Goal: Information Seeking & Learning: Compare options

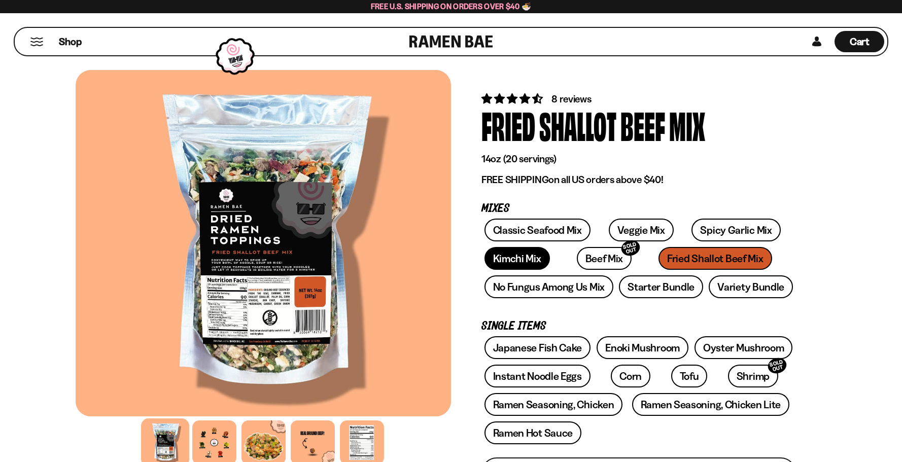
click at [498, 260] on link "Kimchi Mix" at bounding box center [517, 258] width 65 height 23
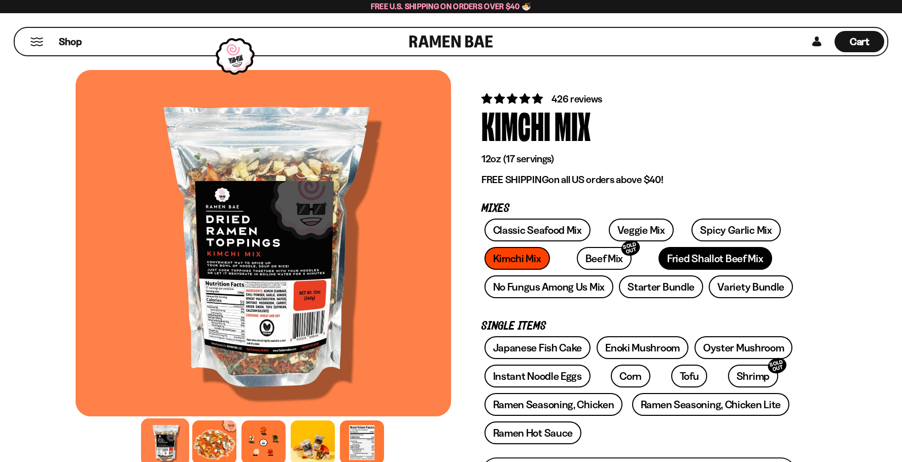
click at [681, 255] on link "Fried Shallot Beef Mix" at bounding box center [715, 258] width 113 height 23
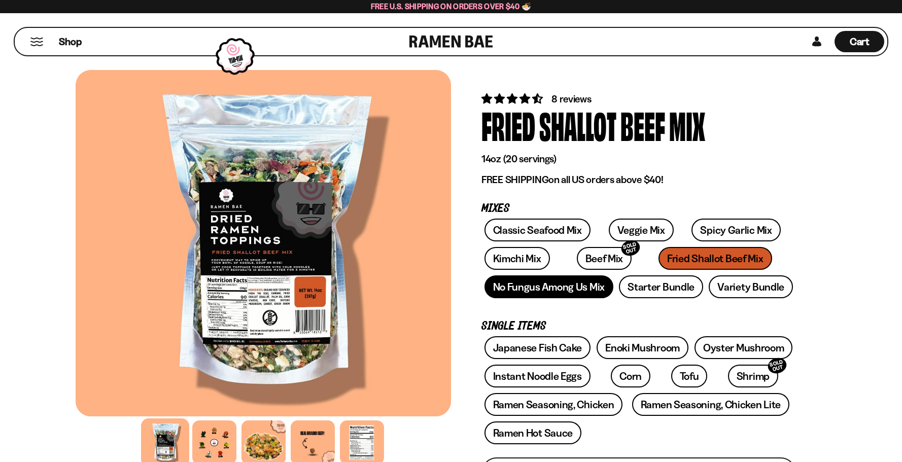
click at [562, 290] on link "No Fungus Among Us Mix" at bounding box center [549, 286] width 129 height 23
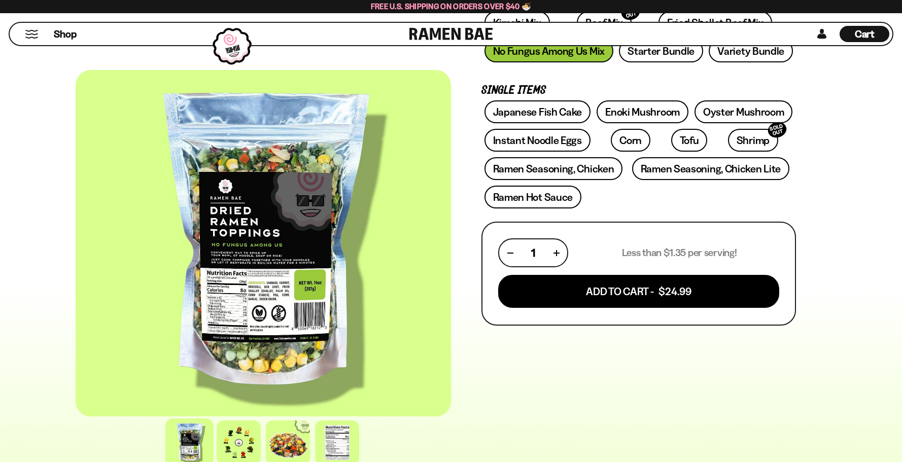
scroll to position [254, 0]
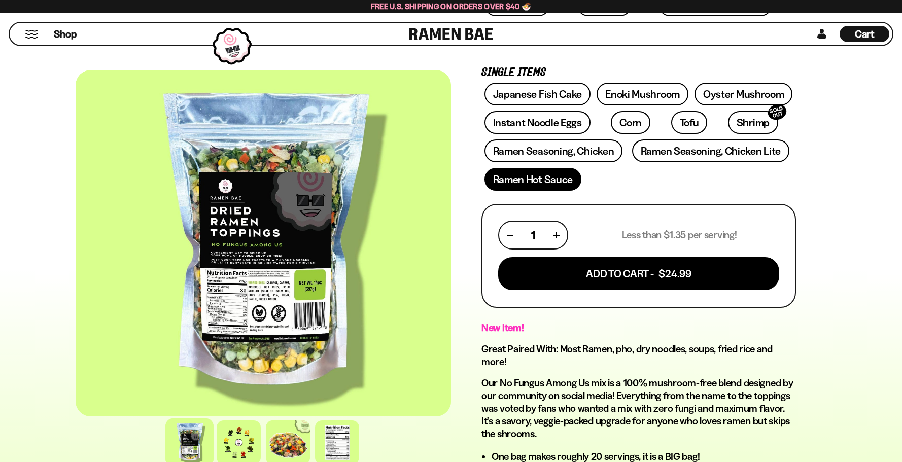
click at [545, 180] on link "Ramen Hot Sauce" at bounding box center [533, 179] width 97 height 23
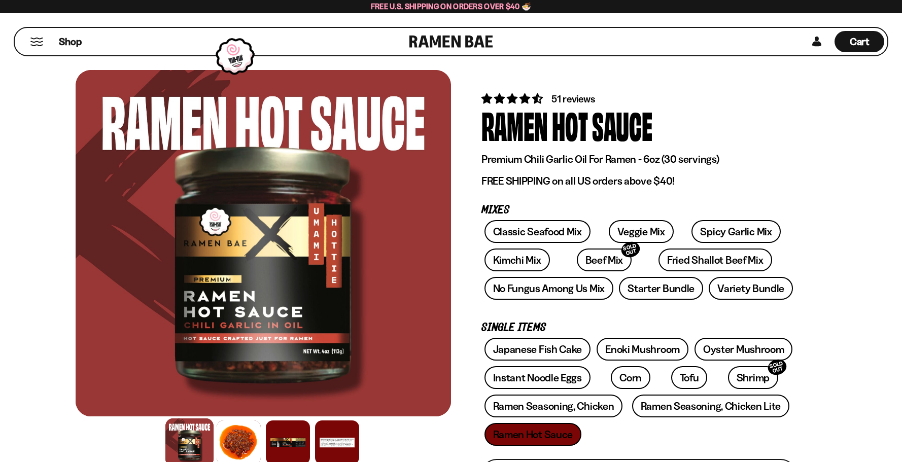
scroll to position [51, 0]
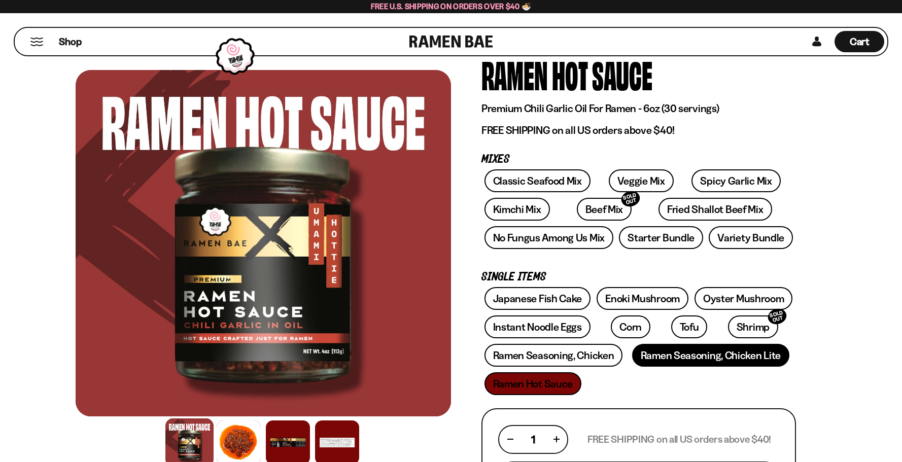
click at [718, 354] on link "Ramen Seasoning, Chicken Lite" at bounding box center [710, 355] width 157 height 23
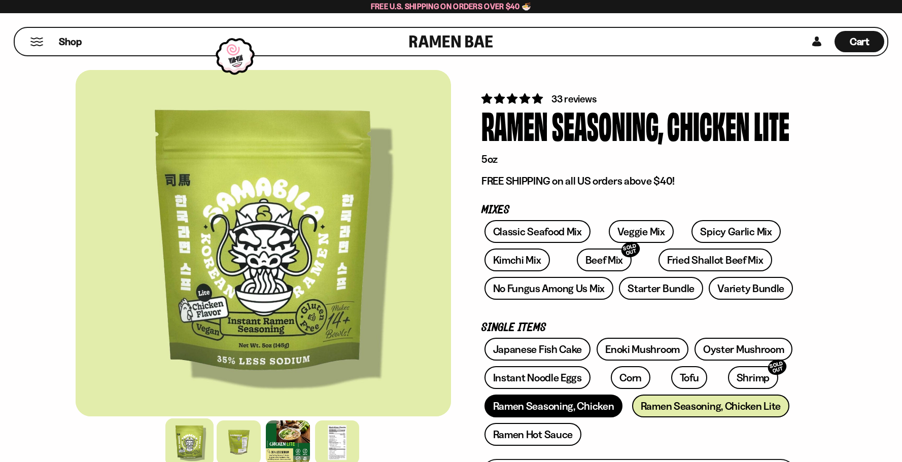
click at [544, 409] on link "Ramen Seasoning, Chicken" at bounding box center [554, 406] width 139 height 23
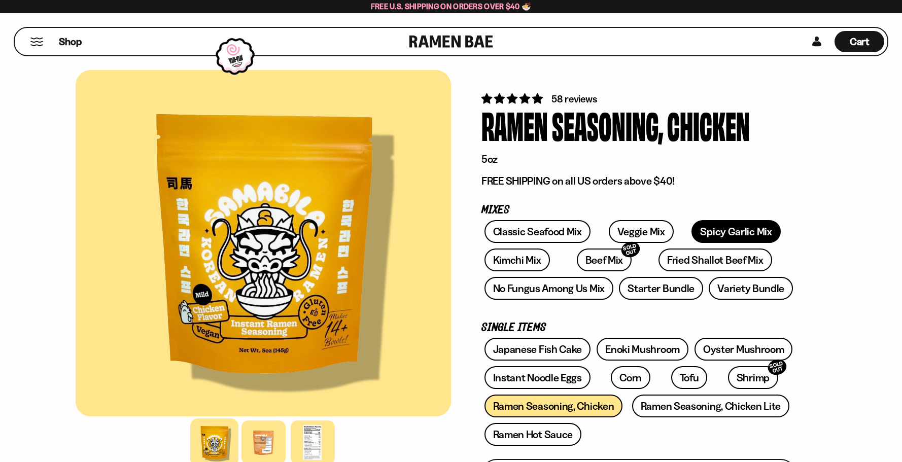
click at [697, 230] on link "Spicy Garlic Mix" at bounding box center [736, 231] width 89 height 23
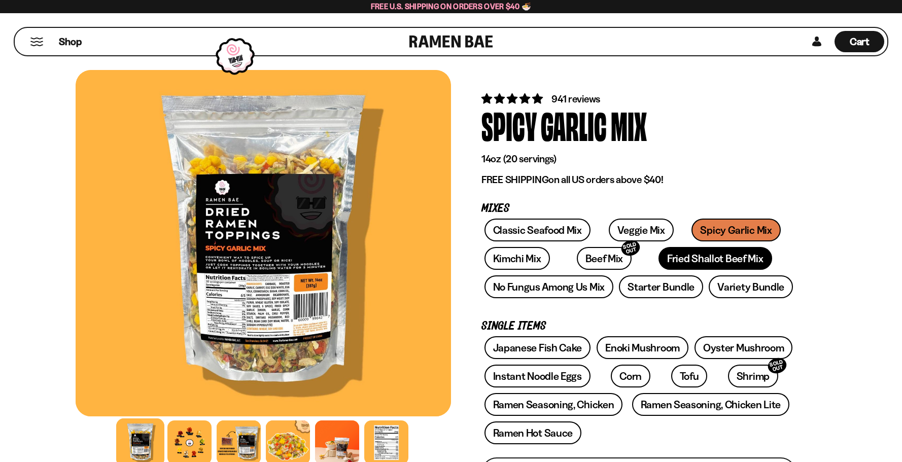
click at [665, 260] on link "Fried Shallot Beef Mix" at bounding box center [715, 258] width 113 height 23
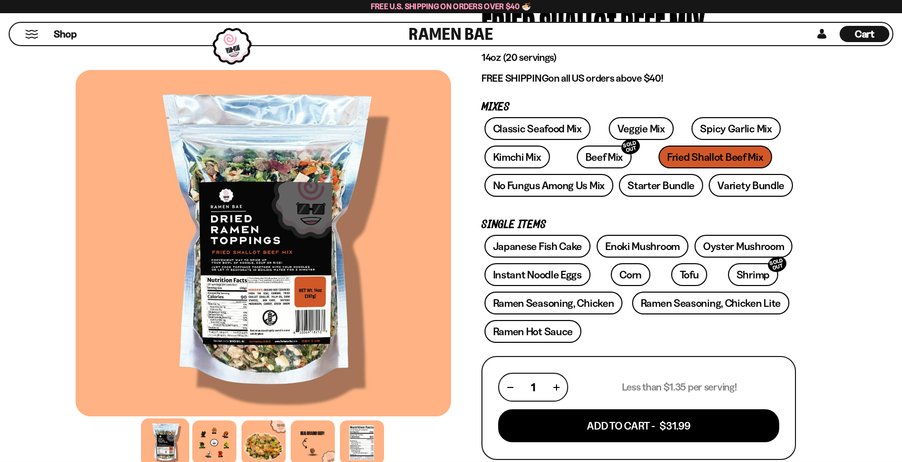
scroll to position [51, 0]
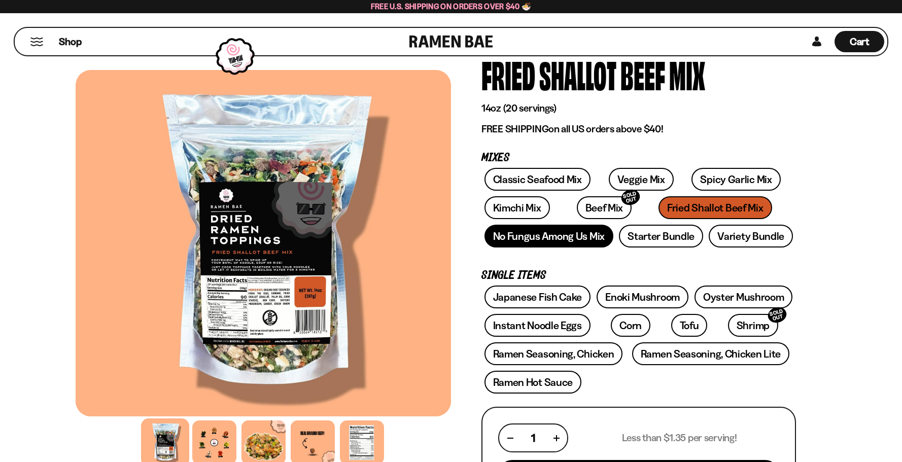
click at [534, 238] on link "No Fungus Among Us Mix" at bounding box center [549, 236] width 129 height 23
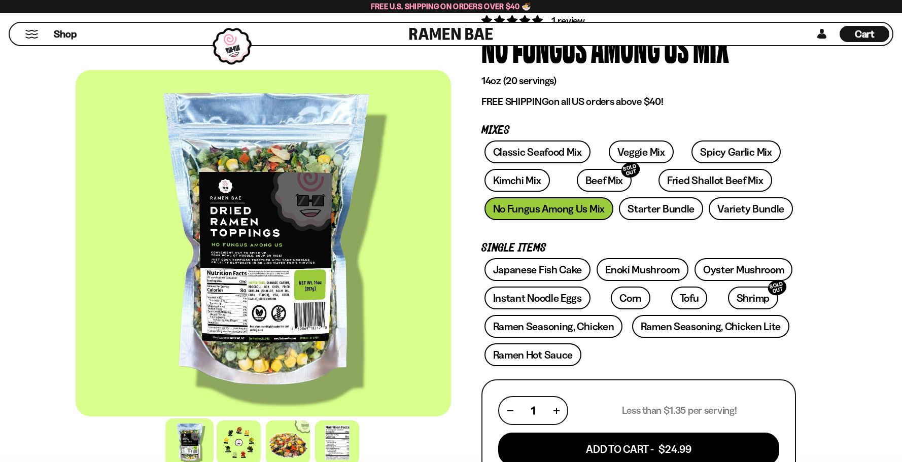
scroll to position [51, 0]
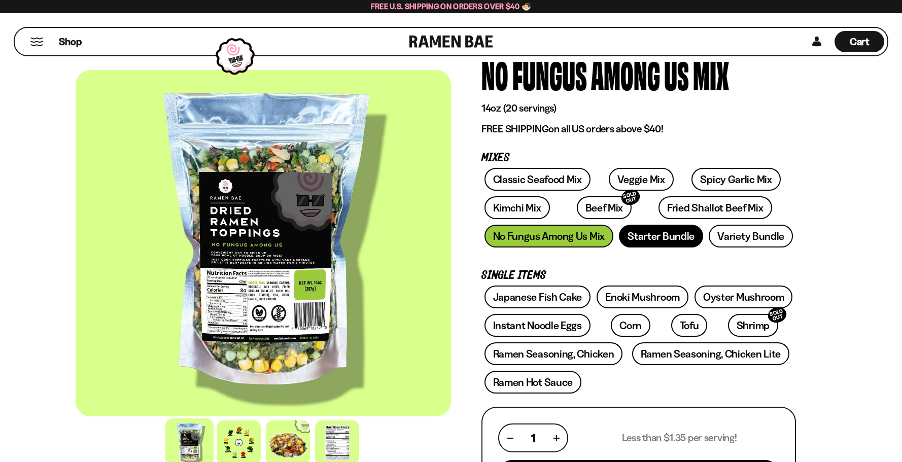
click at [647, 237] on link "Starter Bundle" at bounding box center [661, 236] width 84 height 23
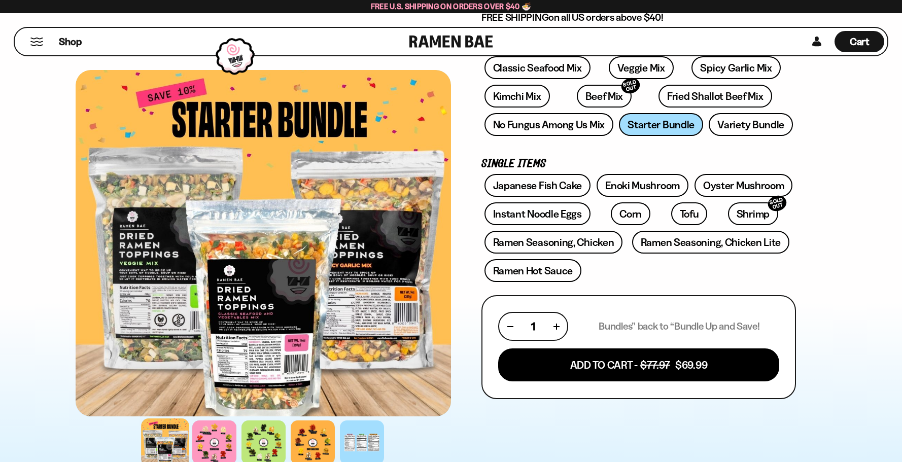
scroll to position [51, 0]
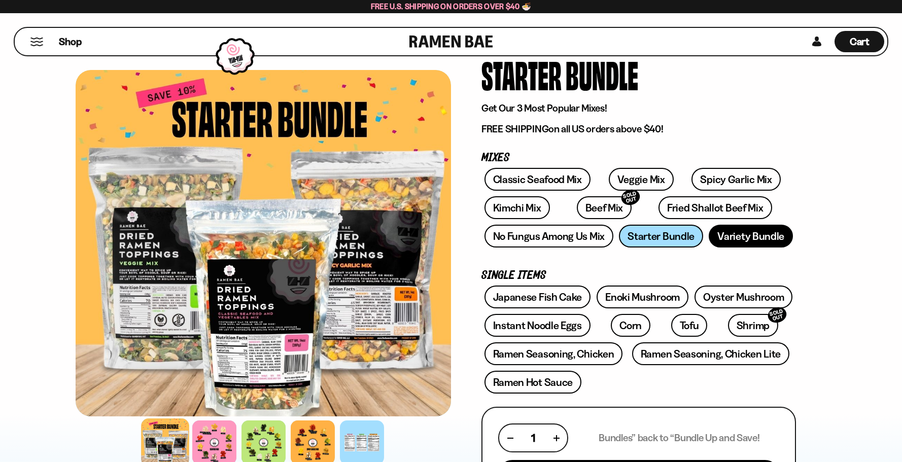
click at [734, 234] on link "Variety Bundle" at bounding box center [751, 236] width 84 height 23
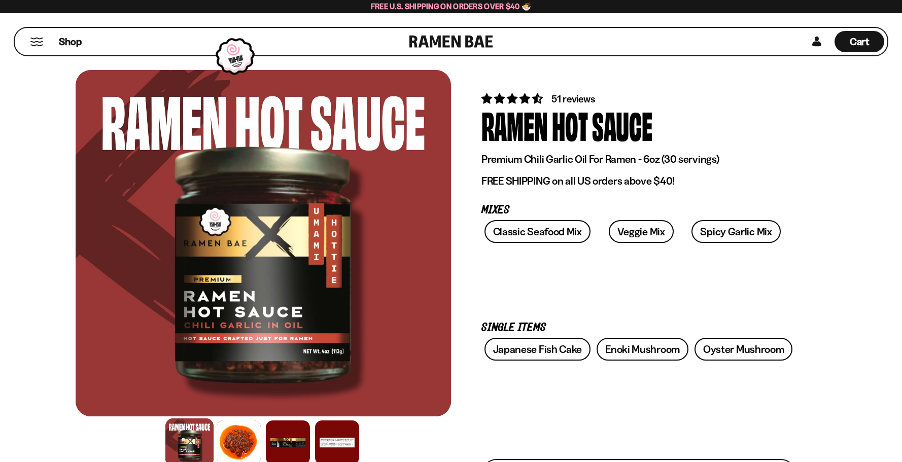
scroll to position [51, 0]
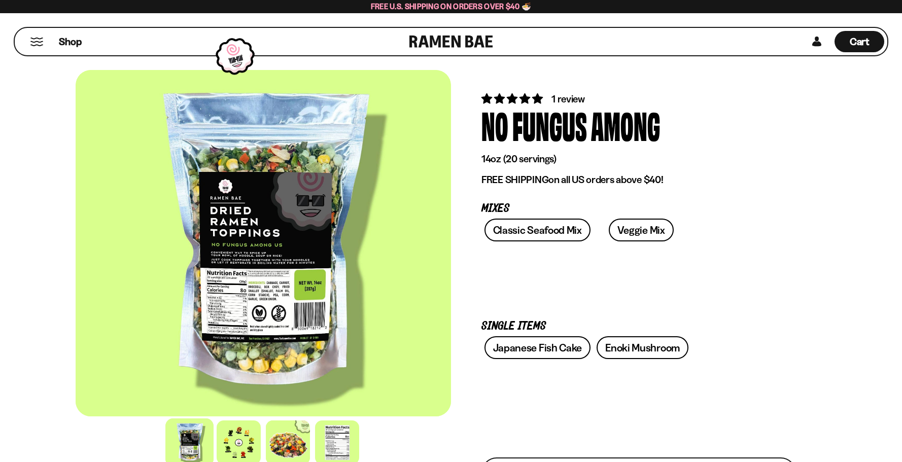
scroll to position [254, 0]
